Goal: Register for event/course

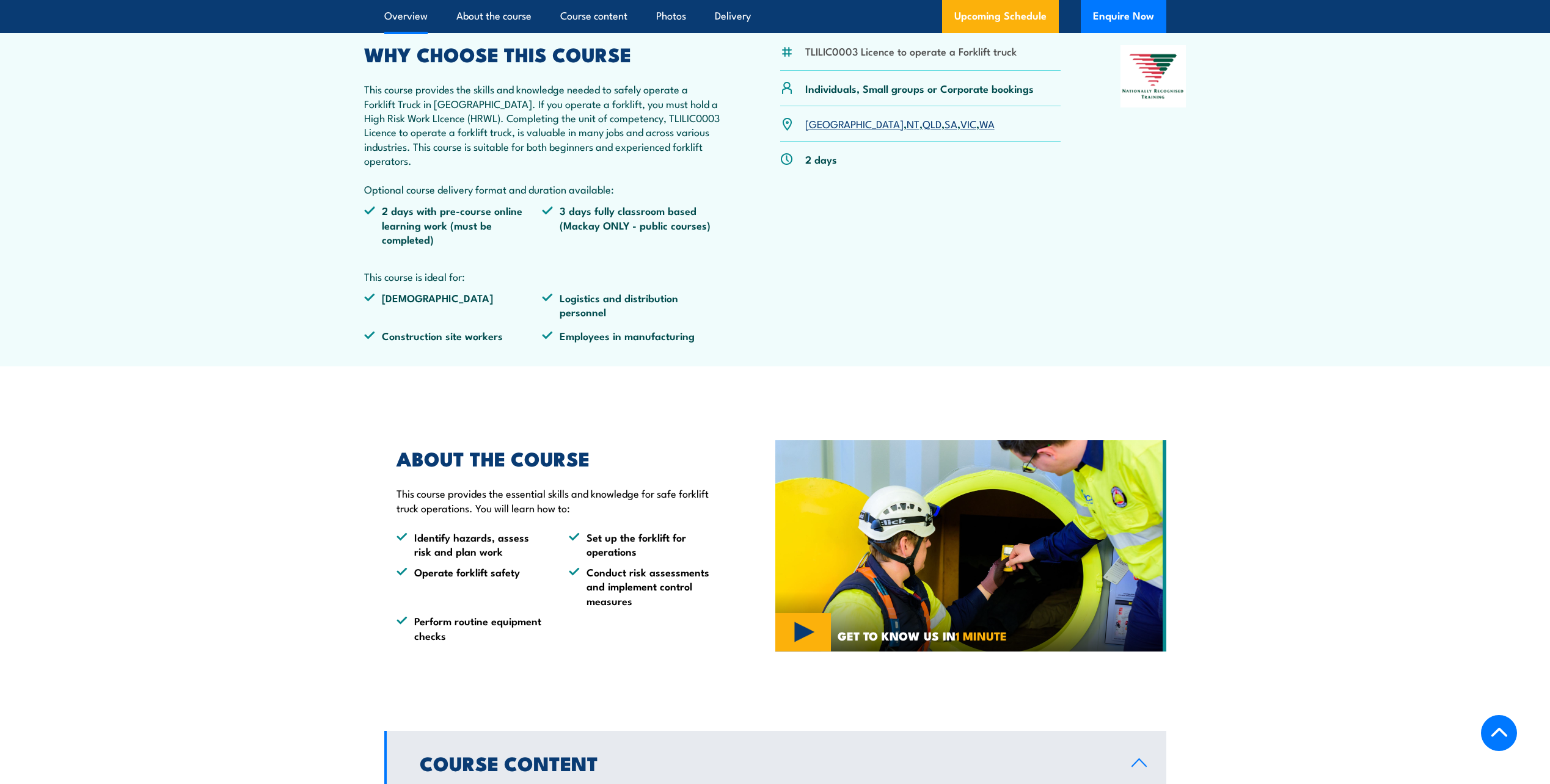
scroll to position [366, 0]
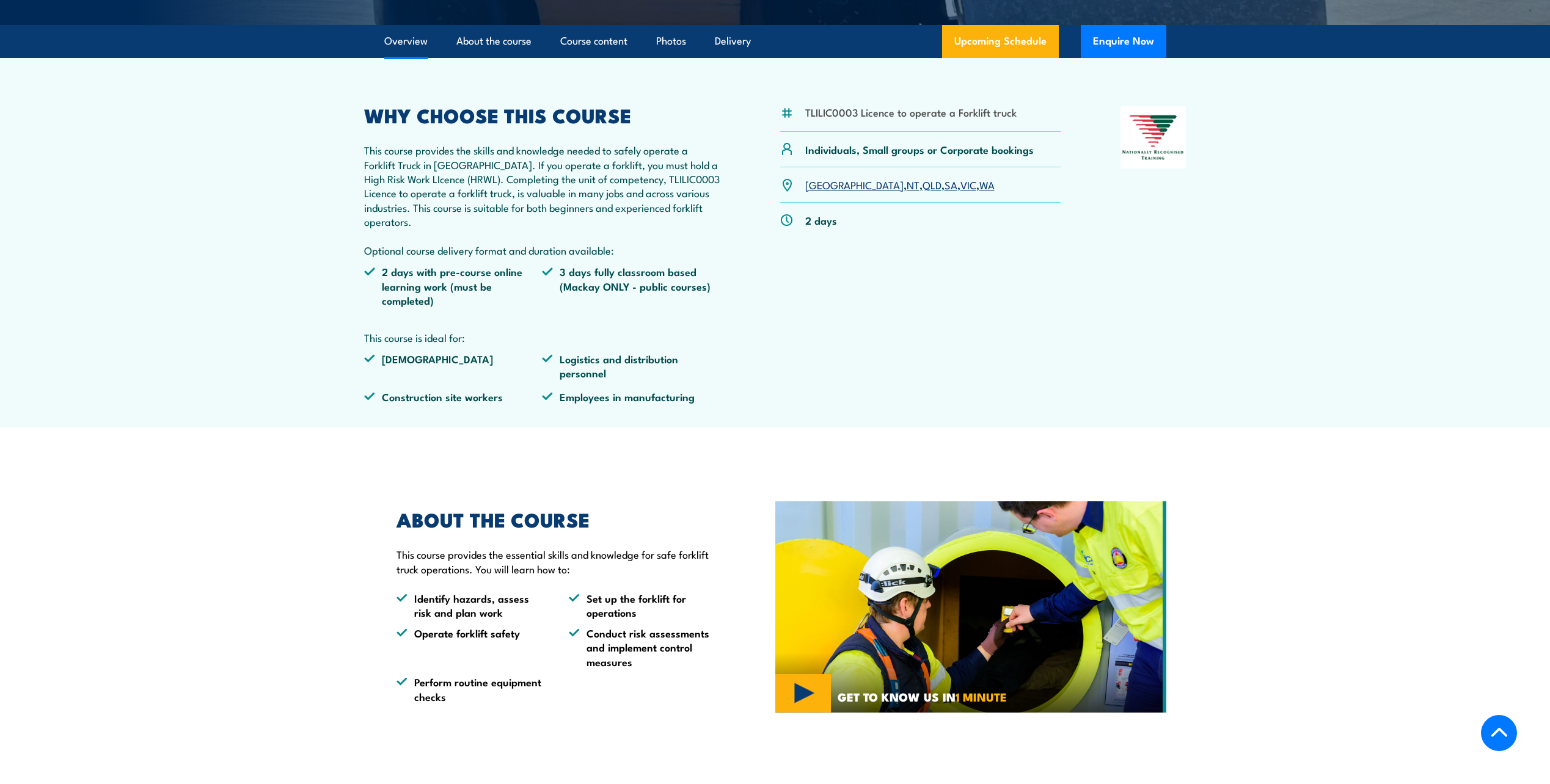
click at [922, 182] on link "QLD" at bounding box center [931, 184] width 19 height 15
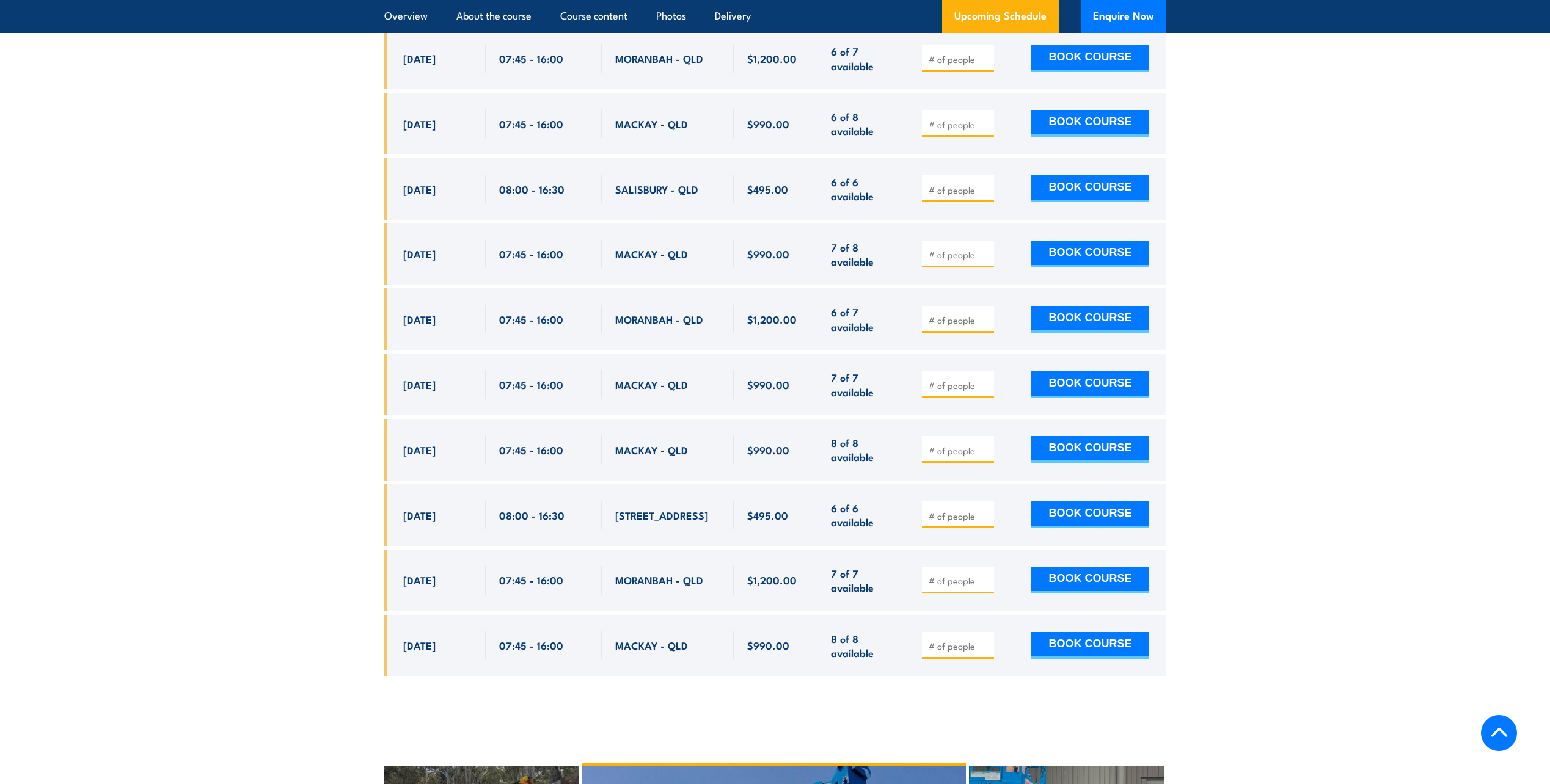
scroll to position [1922, 0]
